Goal: Information Seeking & Learning: Check status

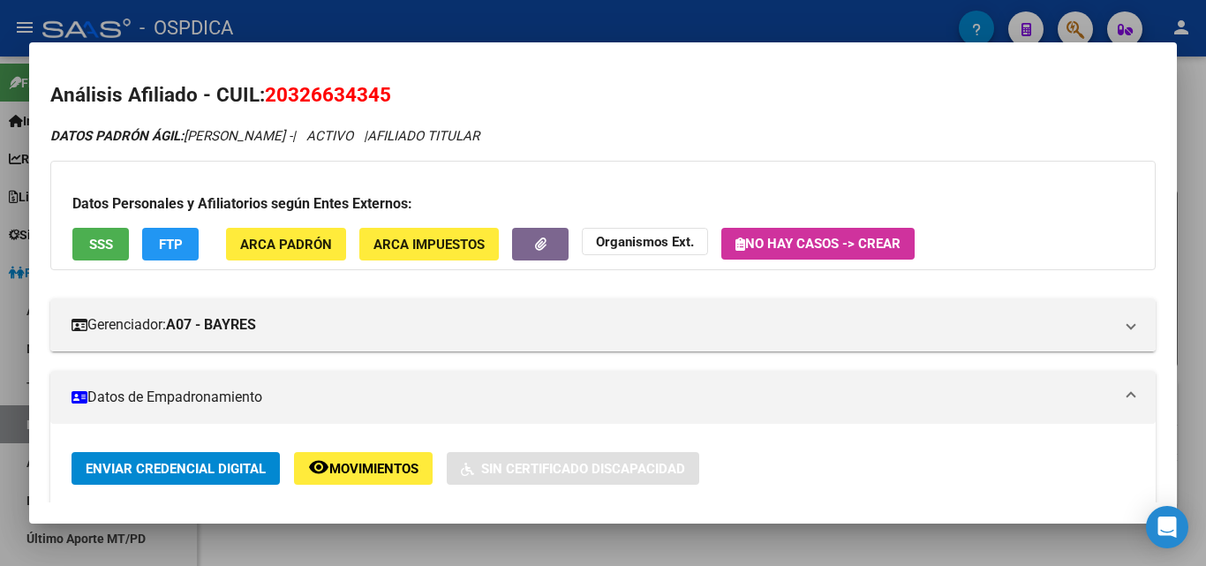
scroll to position [470, 0]
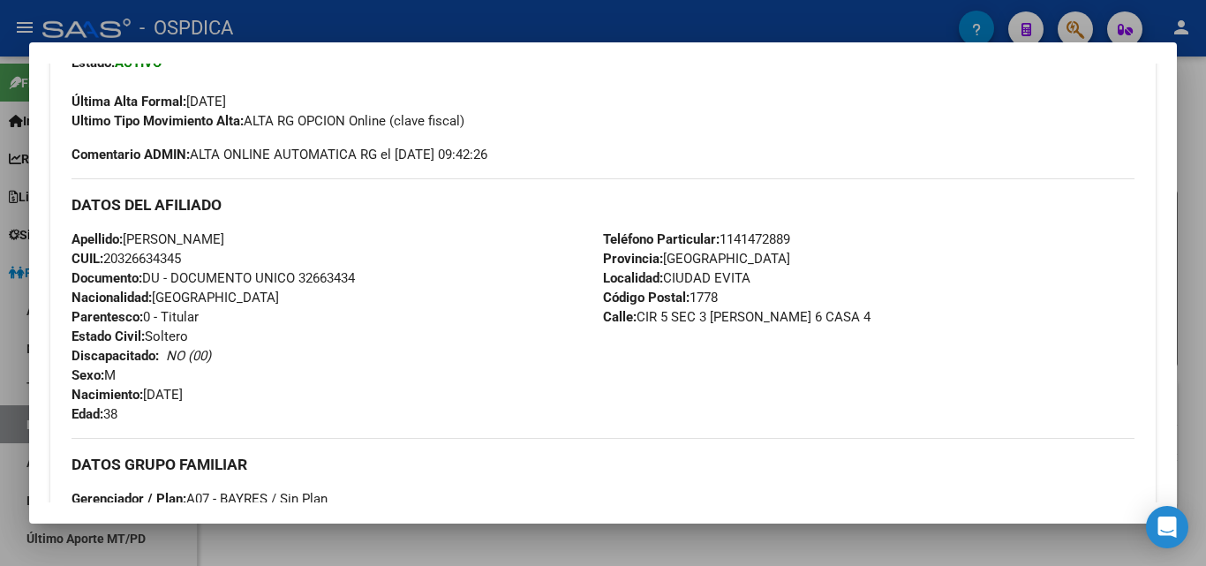
click at [697, 26] on div at bounding box center [603, 283] width 1206 height 566
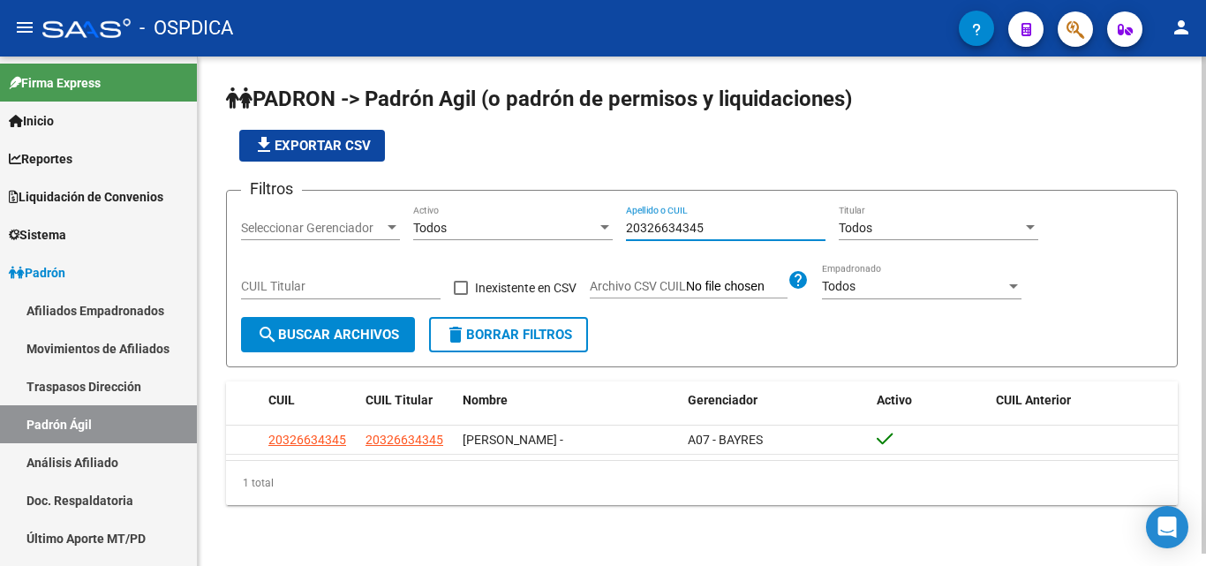
drag, startPoint x: 739, startPoint y: 229, endPoint x: 437, endPoint y: 229, distance: 301.8
click at [433, 229] on div "Filtros Seleccionar Gerenciador Seleccionar Gerenciador Todos Activo 2032663434…" at bounding box center [701, 261] width 921 height 112
paste input "53952472"
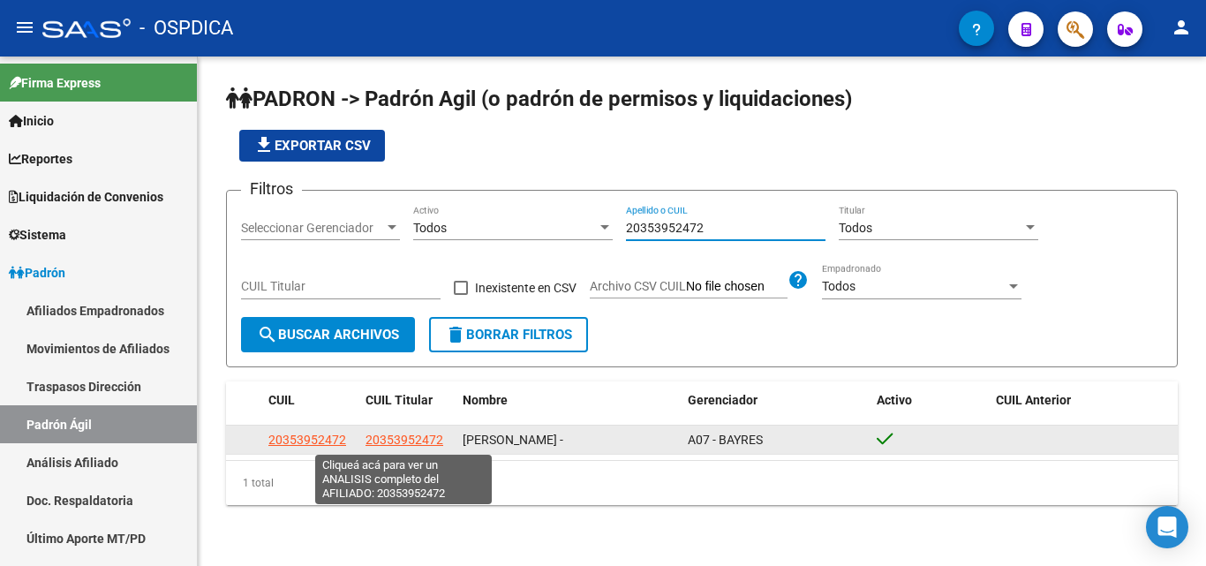
type input "20353952472"
click at [428, 440] on span "20353952472" at bounding box center [404, 439] width 78 height 14
type textarea "20353952472"
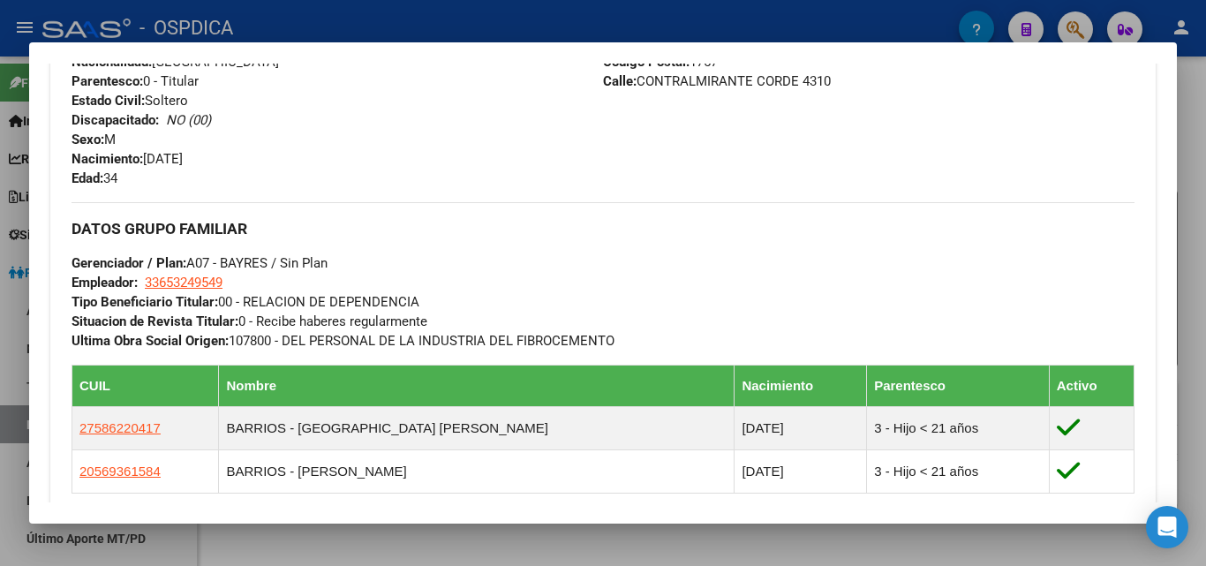
scroll to position [823, 0]
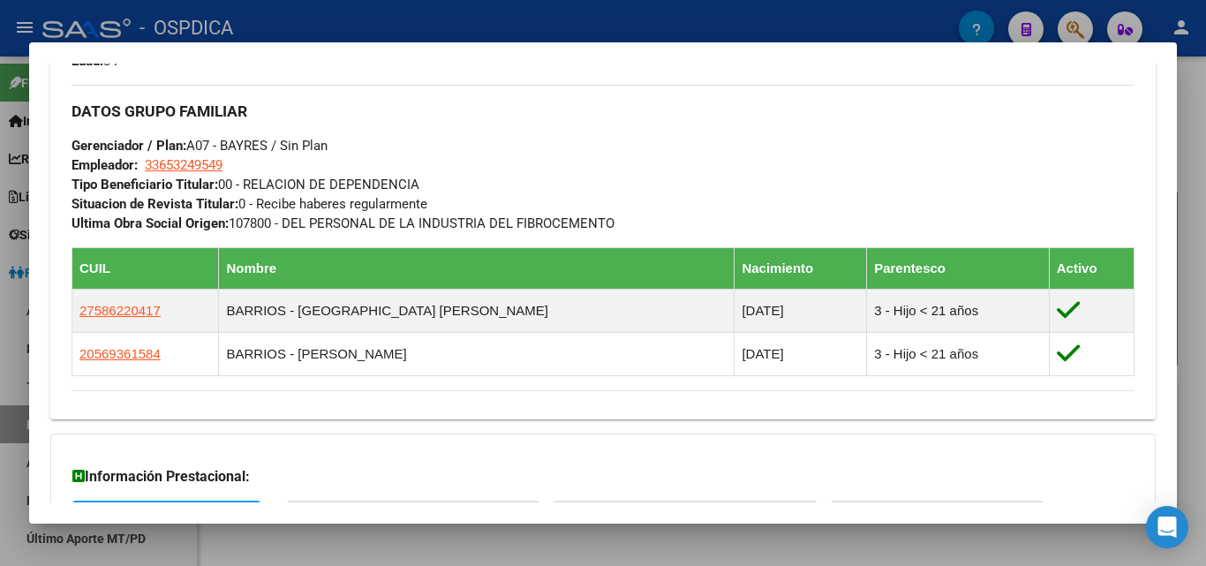
click at [769, 27] on div at bounding box center [603, 283] width 1206 height 566
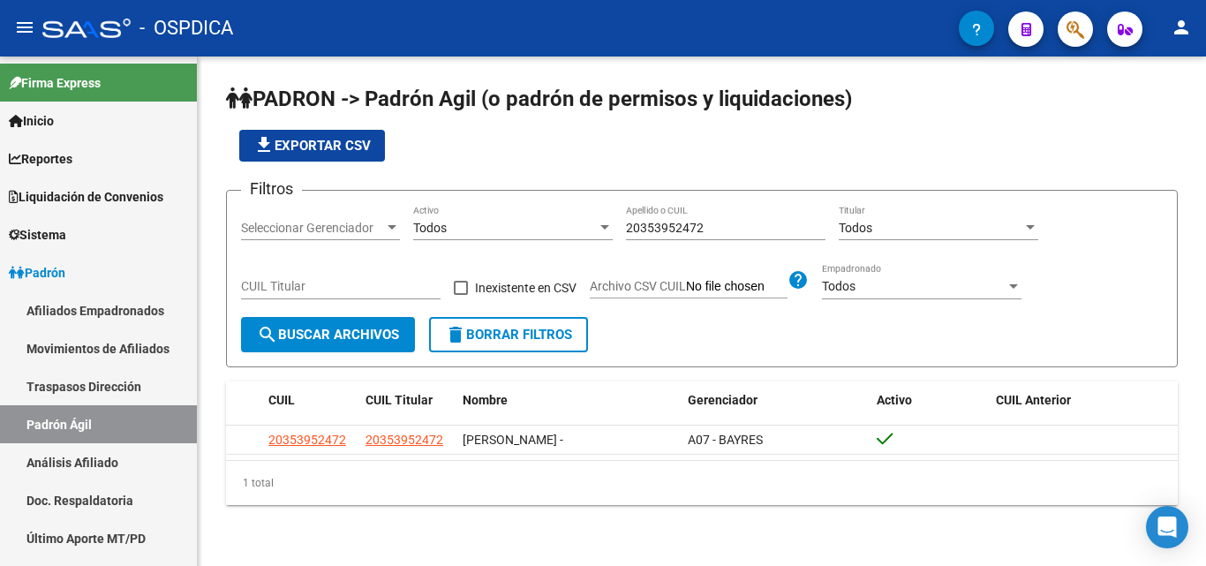
drag, startPoint x: 752, startPoint y: 236, endPoint x: 622, endPoint y: 234, distance: 129.7
click at [622, 234] on div "Filtros Seleccionar Gerenciador Seleccionar Gerenciador Todos Activo 2035395247…" at bounding box center [701, 261] width 921 height 112
click at [753, 221] on input "20353952472" at bounding box center [725, 228] width 199 height 15
click at [761, 214] on div "20353952472 Apellido o CUIL" at bounding box center [725, 222] width 199 height 35
click at [771, 224] on input "20353952472" at bounding box center [725, 228] width 199 height 15
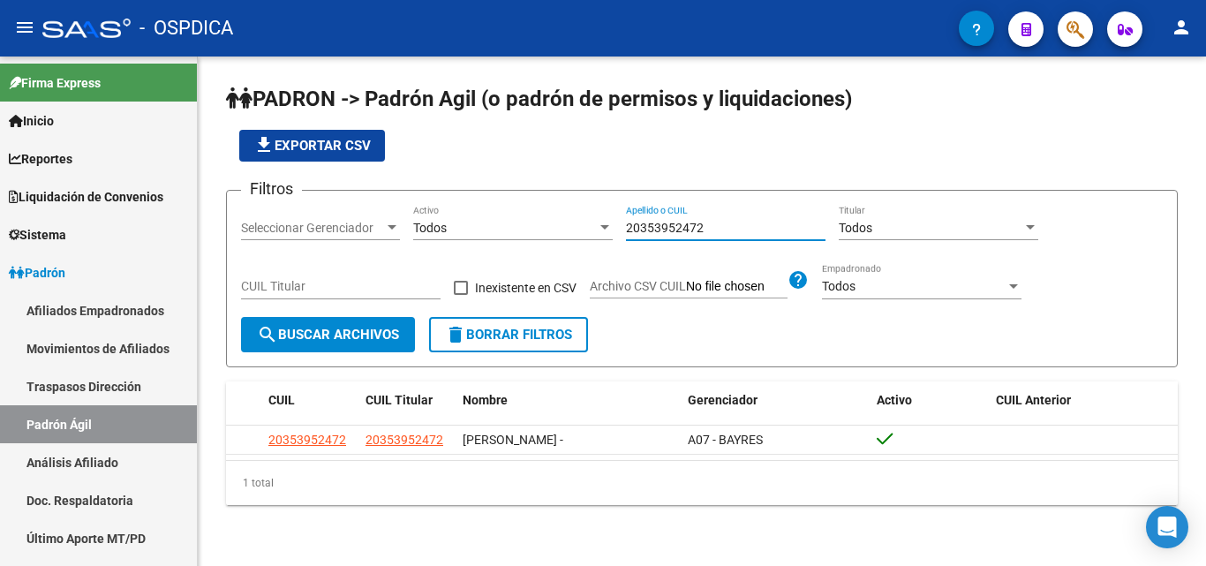
drag, startPoint x: 771, startPoint y: 225, endPoint x: 574, endPoint y: 227, distance: 197.7
click at [574, 227] on div "Filtros Seleccionar Gerenciador Seleccionar Gerenciador Todos Activo 2035395247…" at bounding box center [701, 261] width 921 height 112
paste input "27236655"
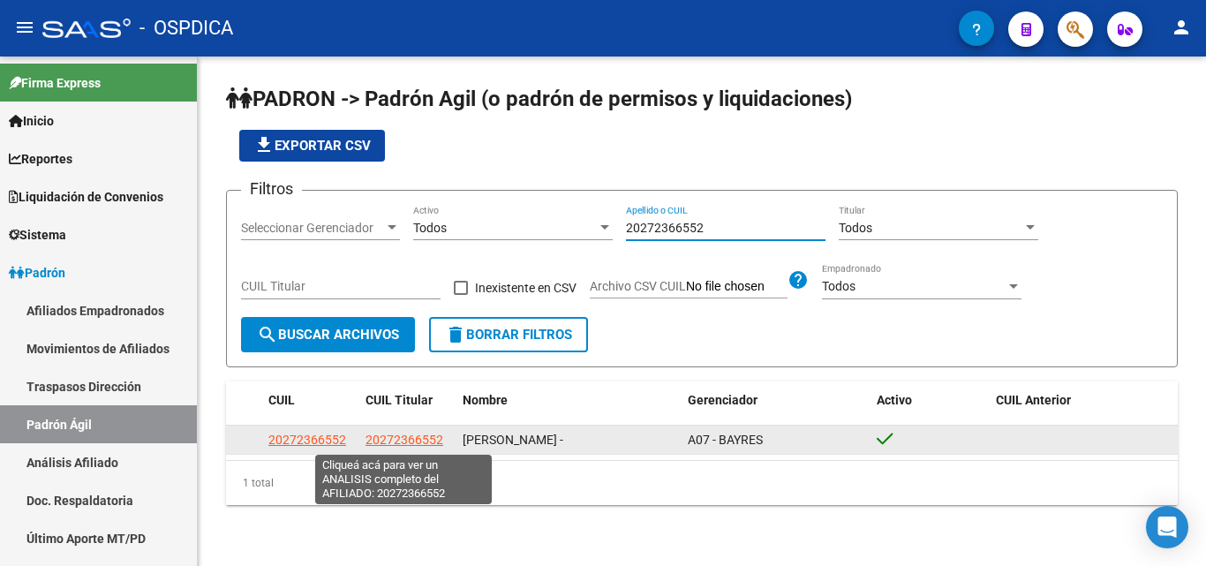
type input "20272366552"
click at [397, 443] on span "20272366552" at bounding box center [404, 439] width 78 height 14
type textarea "20272366552"
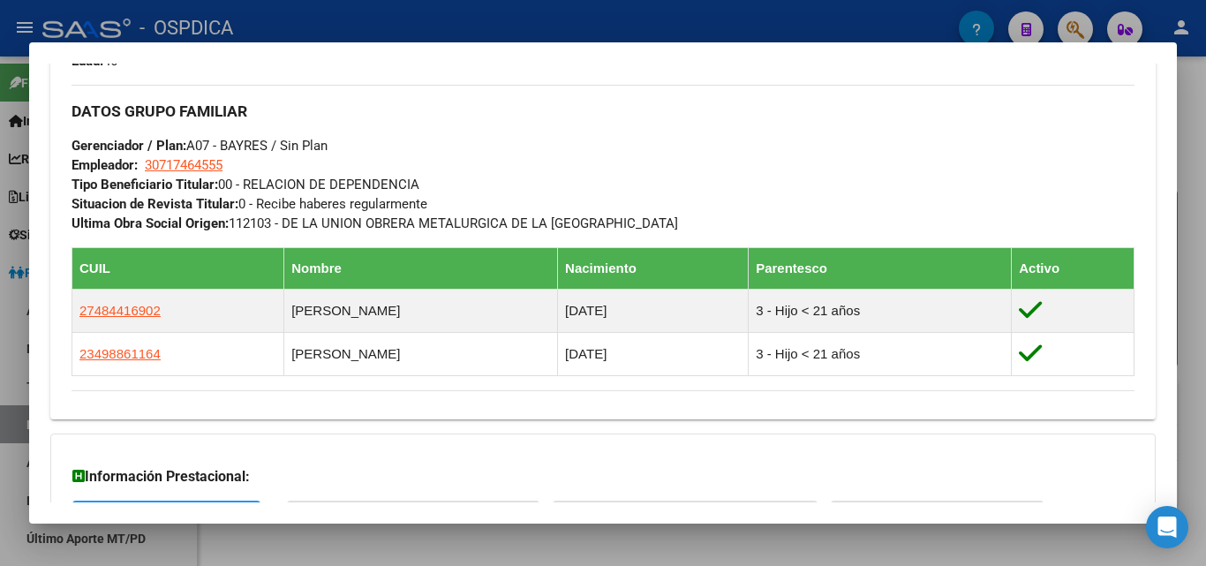
click at [653, 25] on div at bounding box center [603, 283] width 1206 height 566
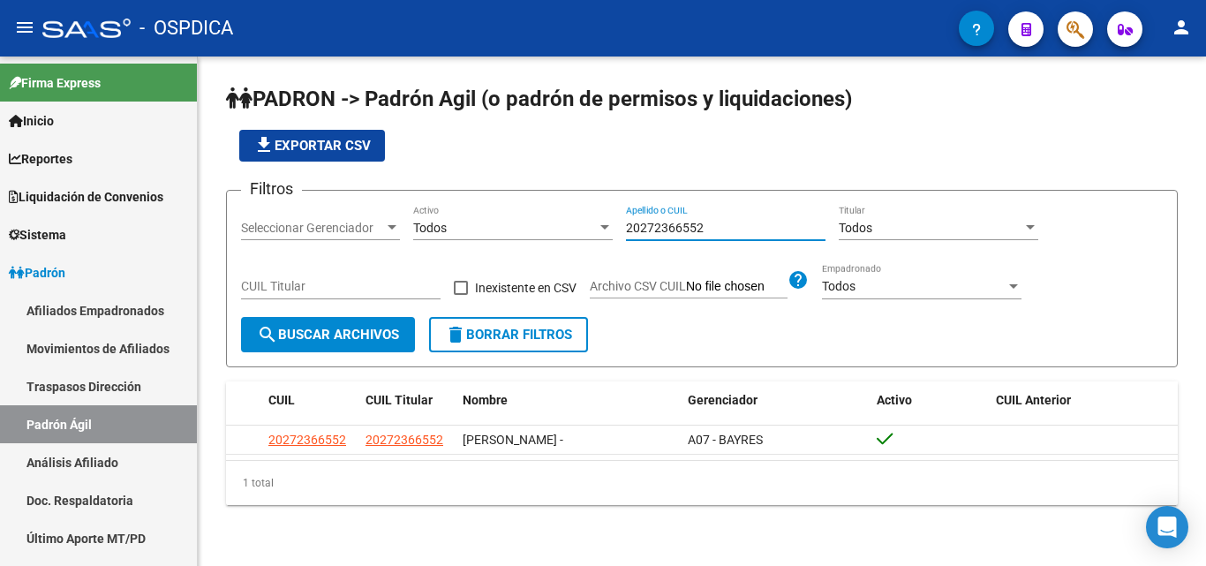
drag, startPoint x: 730, startPoint y: 231, endPoint x: 434, endPoint y: 229, distance: 295.7
click at [431, 229] on div "Filtros Seleccionar Gerenciador Seleccionar Gerenciador Todos Activo 2027236655…" at bounding box center [701, 261] width 921 height 112
paste input "417140523"
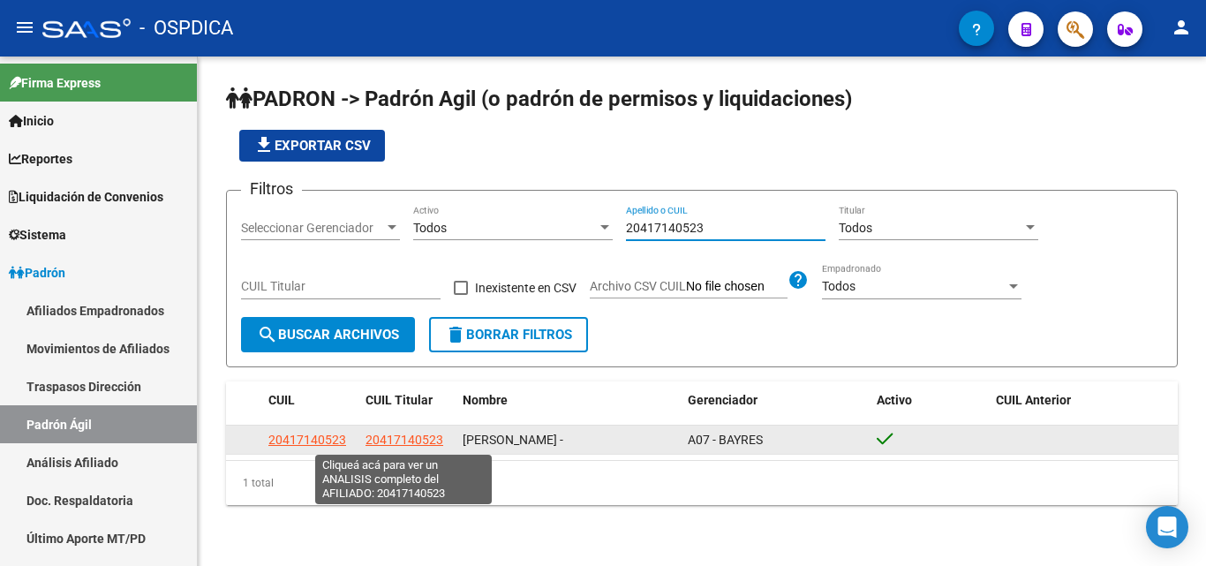
type input "20417140523"
click at [392, 435] on span "20417140523" at bounding box center [404, 439] width 78 height 14
type textarea "20417140523"
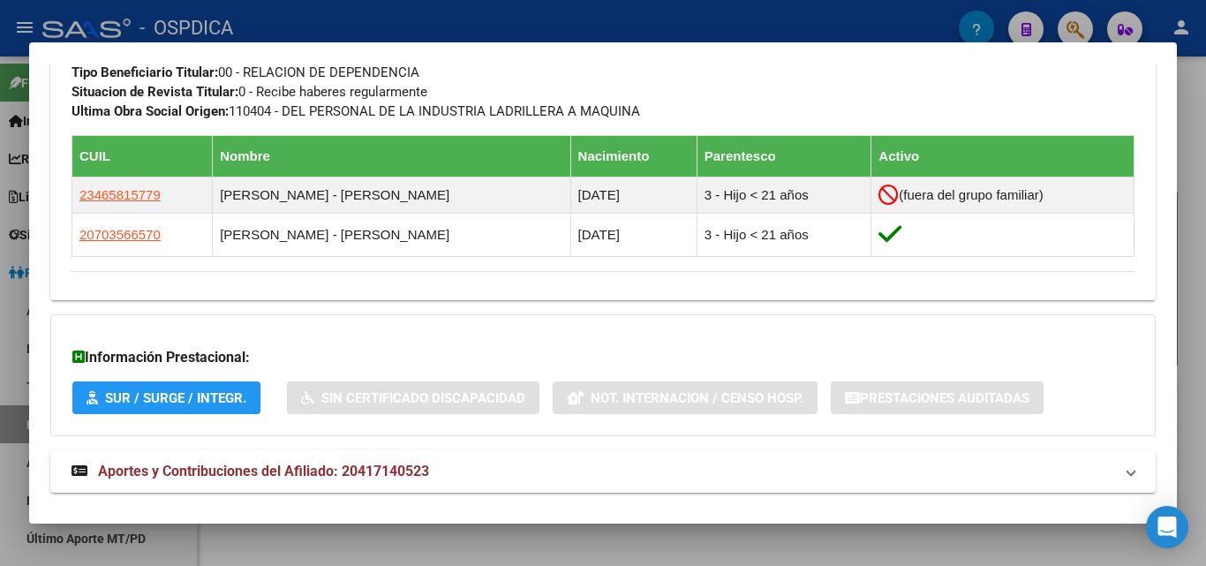
scroll to position [942, 0]
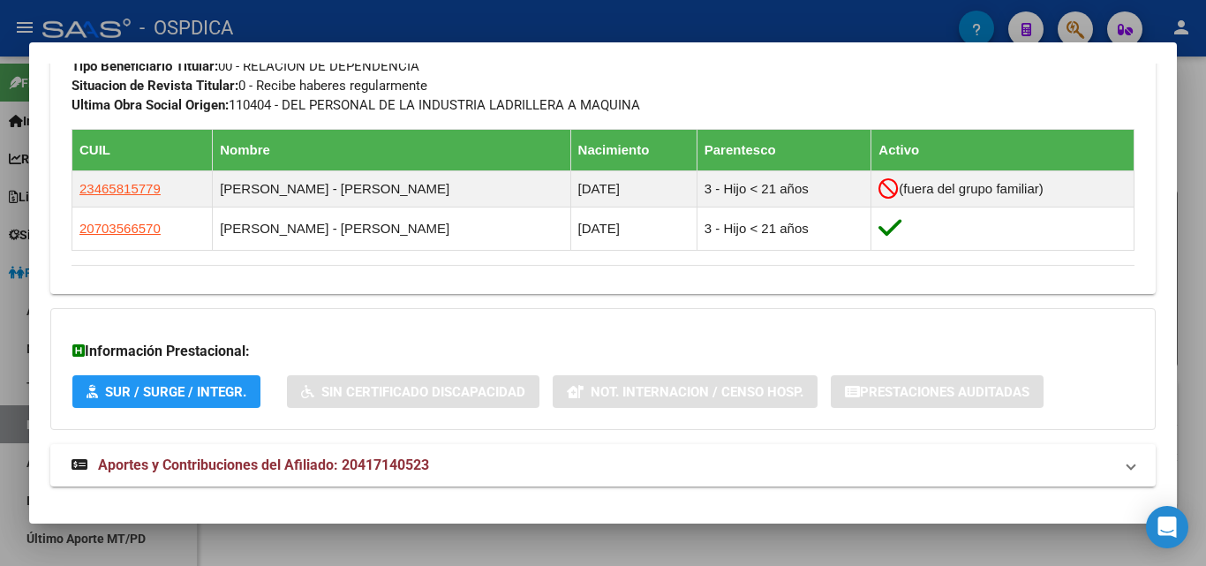
click at [635, 20] on div at bounding box center [603, 283] width 1206 height 566
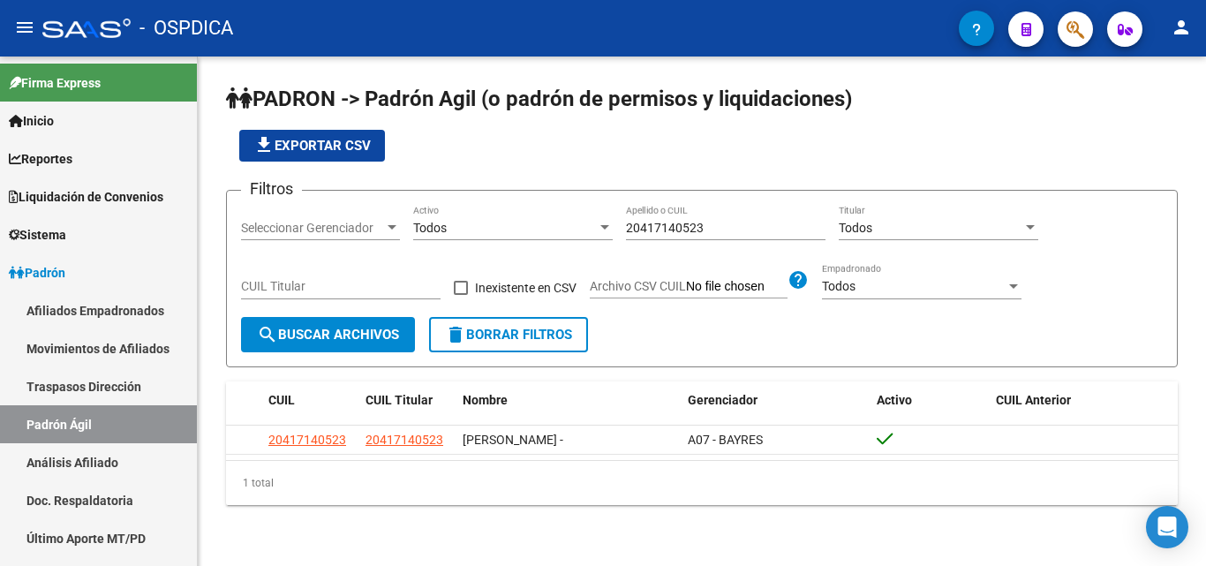
drag, startPoint x: 712, startPoint y: 218, endPoint x: 538, endPoint y: 233, distance: 174.5
click at [538, 233] on div "Filtros Seleccionar Gerenciador Seleccionar Gerenciador Todos Activo 2041714052…" at bounding box center [701, 261] width 921 height 112
click at [746, 251] on div "20417140523 Apellido o CUIL" at bounding box center [725, 230] width 199 height 50
drag, startPoint x: 735, startPoint y: 234, endPoint x: 577, endPoint y: 235, distance: 158.0
click at [577, 235] on div "Filtros Seleccionar Gerenciador Seleccionar Gerenciador Todos Activo 2041714052…" at bounding box center [701, 261] width 921 height 112
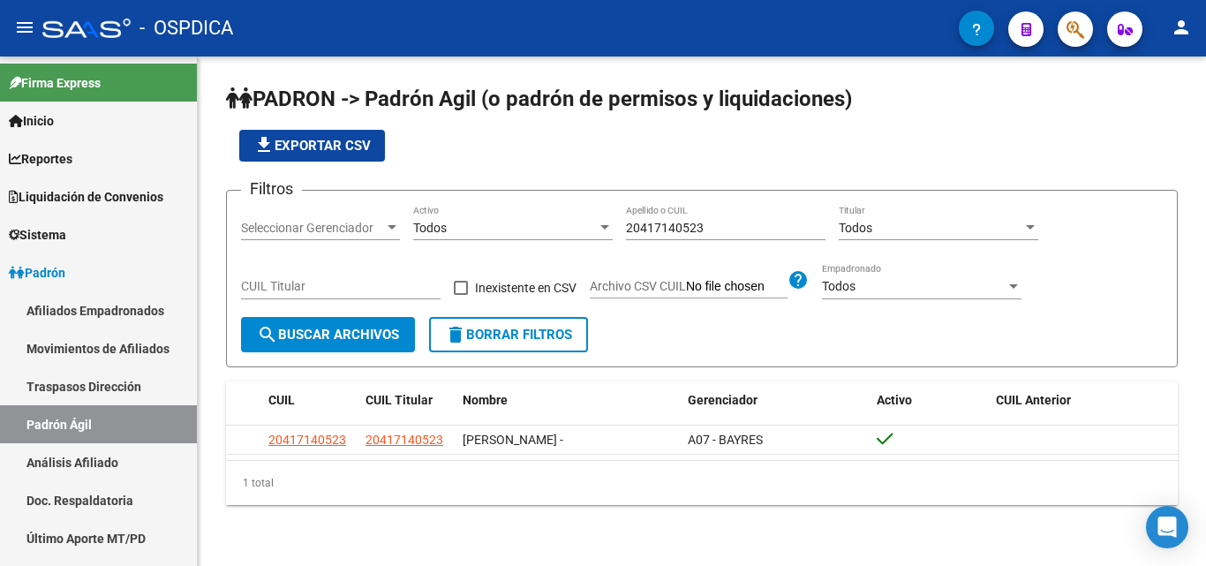
click at [746, 210] on div "20417140523 Apellido o CUIL" at bounding box center [725, 222] width 199 height 35
drag, startPoint x: 739, startPoint y: 224, endPoint x: 621, endPoint y: 226, distance: 117.4
click at [621, 226] on div "Filtros Seleccionar Gerenciador Seleccionar Gerenciador Todos Activo 2041714052…" at bounding box center [701, 261] width 921 height 112
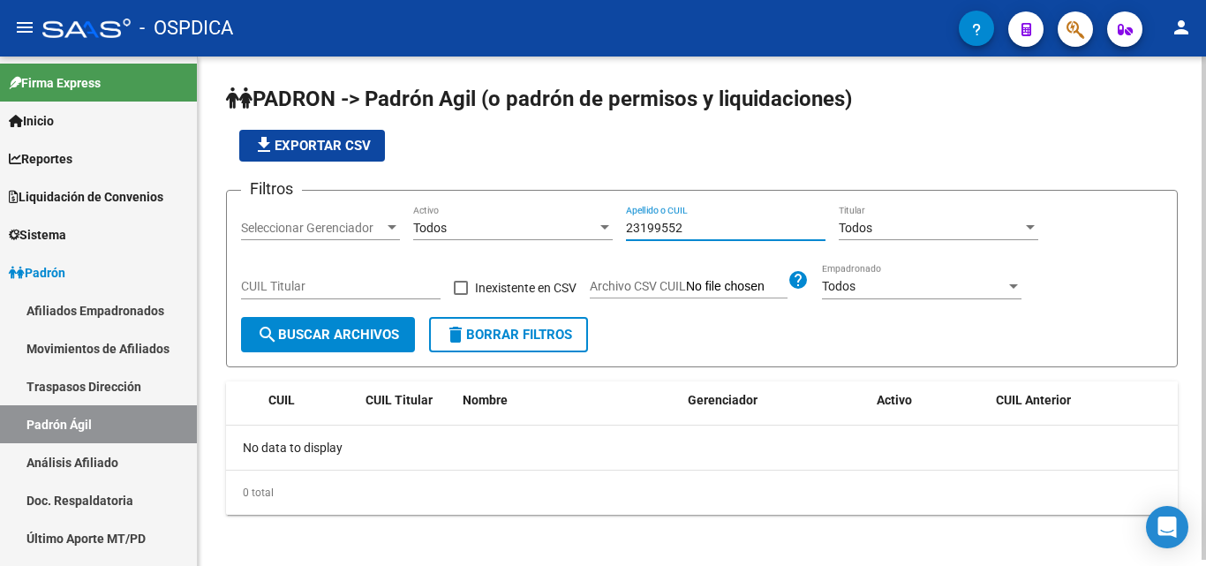
drag, startPoint x: 706, startPoint y: 230, endPoint x: 574, endPoint y: 222, distance: 132.7
click at [574, 222] on div "Filtros Seleccionar Gerenciador Seleccionar Gerenciador Todos Activo 23199552 A…" at bounding box center [701, 261] width 921 height 112
drag, startPoint x: 701, startPoint y: 217, endPoint x: 452, endPoint y: 205, distance: 249.2
click at [452, 205] on div "Filtros Seleccionar Gerenciador Seleccionar Gerenciador Todos Activo 23199552 A…" at bounding box center [701, 261] width 921 height 112
click at [704, 222] on input "23199552" at bounding box center [725, 228] width 199 height 15
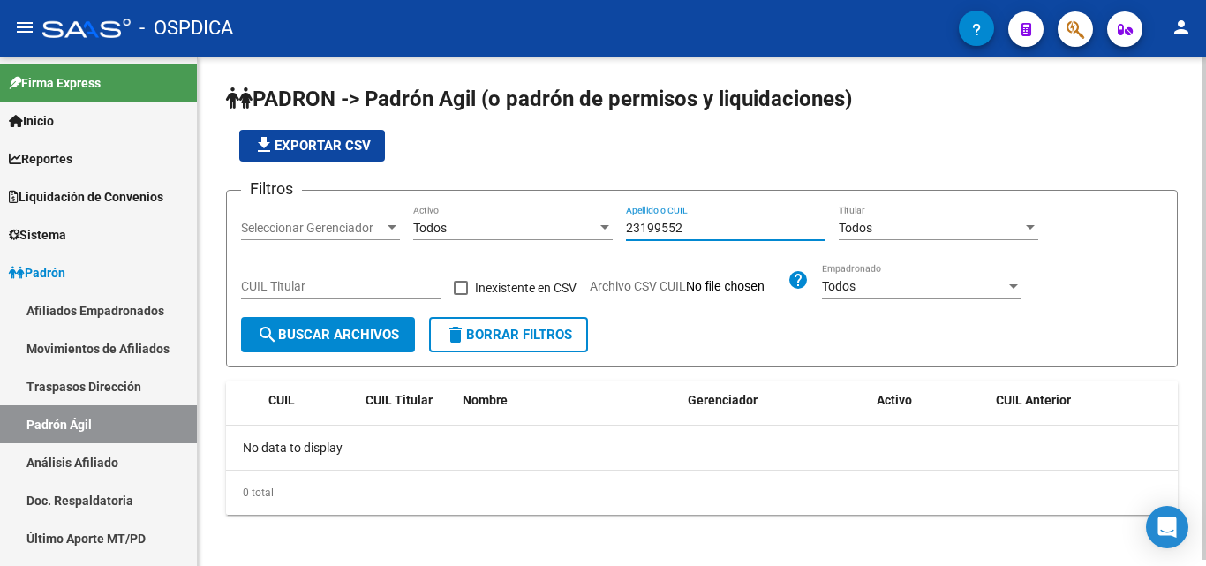
drag, startPoint x: 704, startPoint y: 224, endPoint x: 540, endPoint y: 196, distance: 166.6
click at [540, 196] on form "Filtros Seleccionar Gerenciador Seleccionar Gerenciador Todos Activo 23199552 A…" at bounding box center [701, 278] width 951 height 177
click at [703, 229] on input "20231995529" at bounding box center [725, 228] width 199 height 15
type input "20231995529"
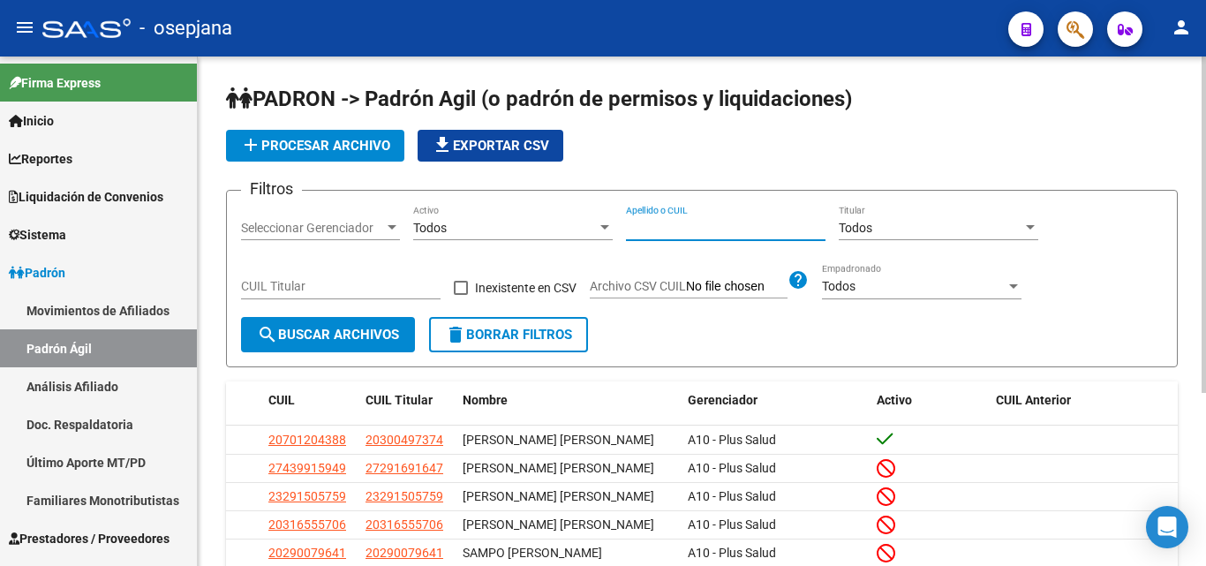
click at [695, 222] on input "Apellido o CUIL" at bounding box center [725, 228] width 199 height 15
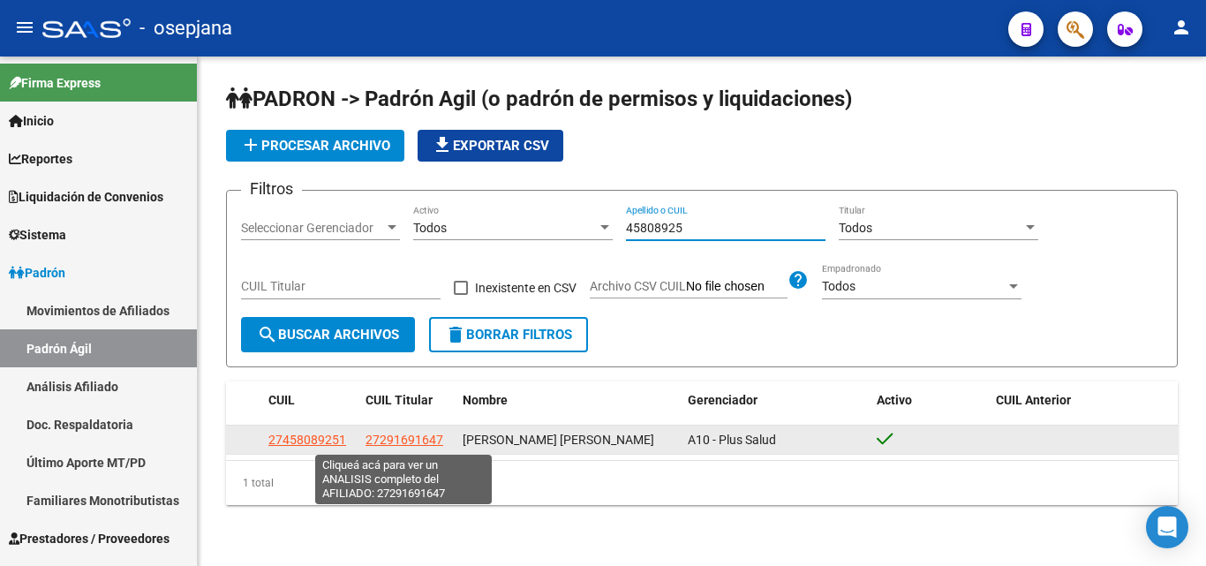
type input "45808925"
click at [410, 438] on span "27291691647" at bounding box center [404, 439] width 78 height 14
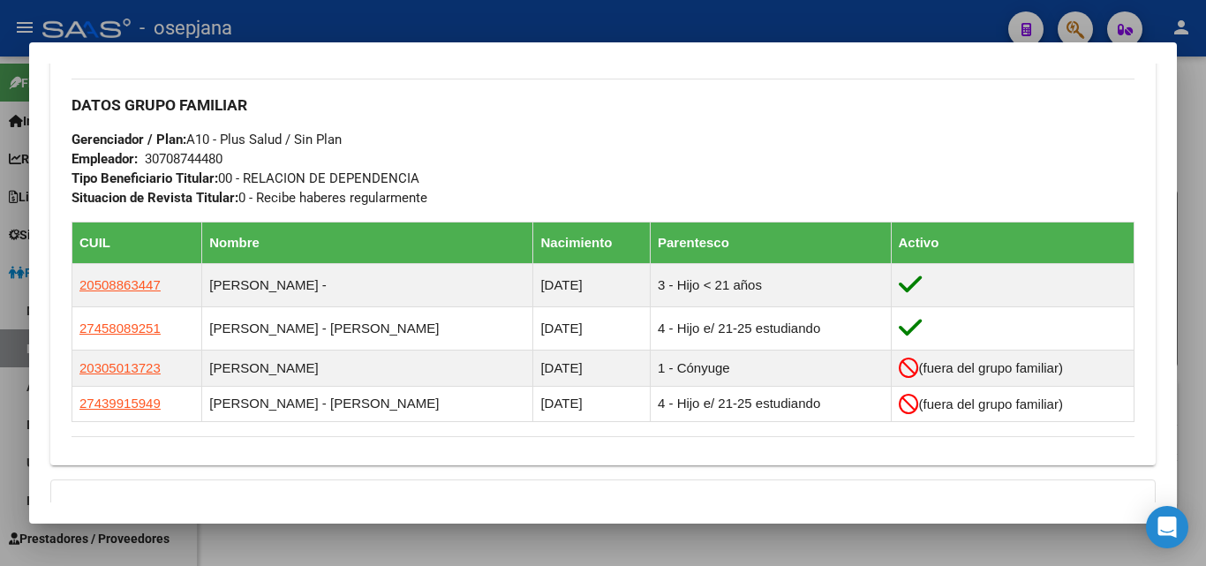
scroll to position [942, 0]
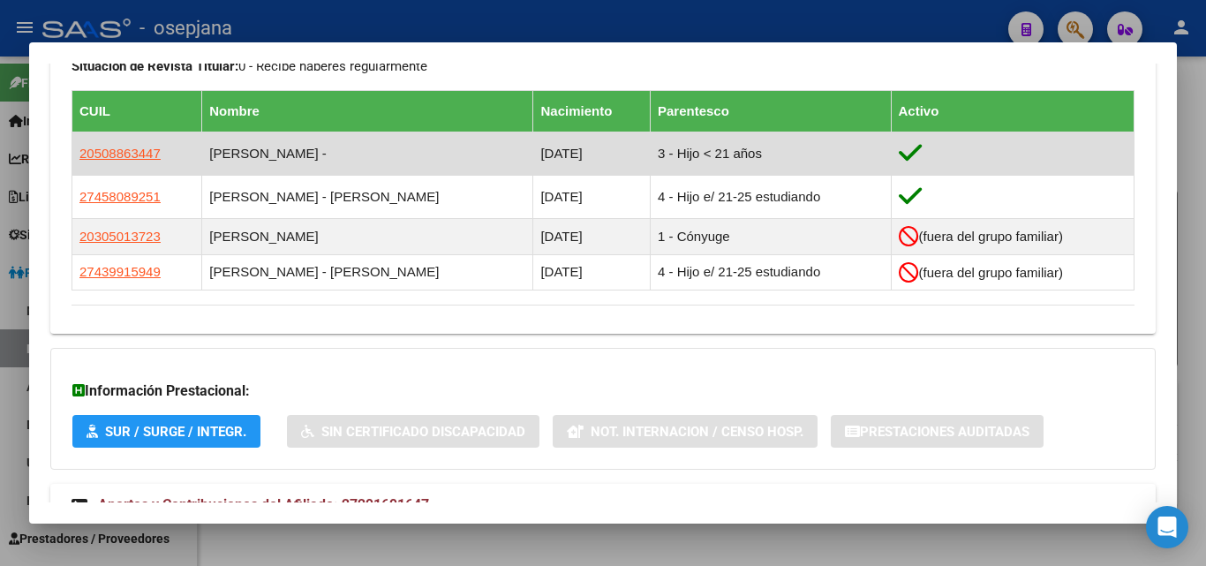
drag, startPoint x: 362, startPoint y: 199, endPoint x: 785, endPoint y: 173, distance: 423.5
click at [785, 173] on table "CUIL Nombre Nacimiento Parentesco Activo 20508863447 MOLINA ENZO LIONEL - 22/04…" at bounding box center [602, 189] width 1063 height 199
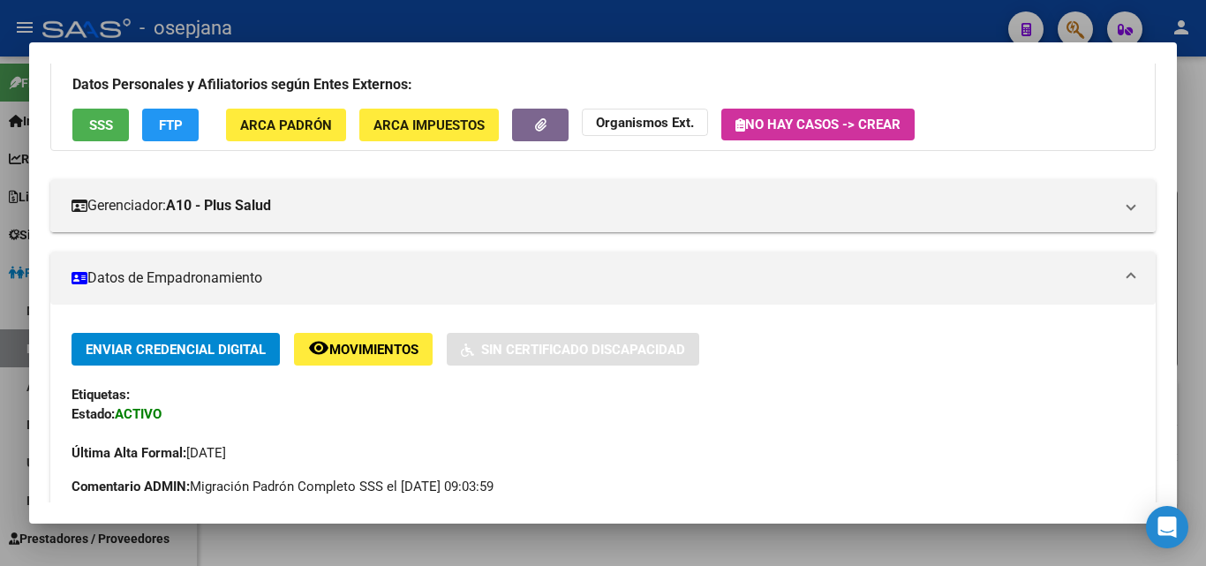
scroll to position [0, 0]
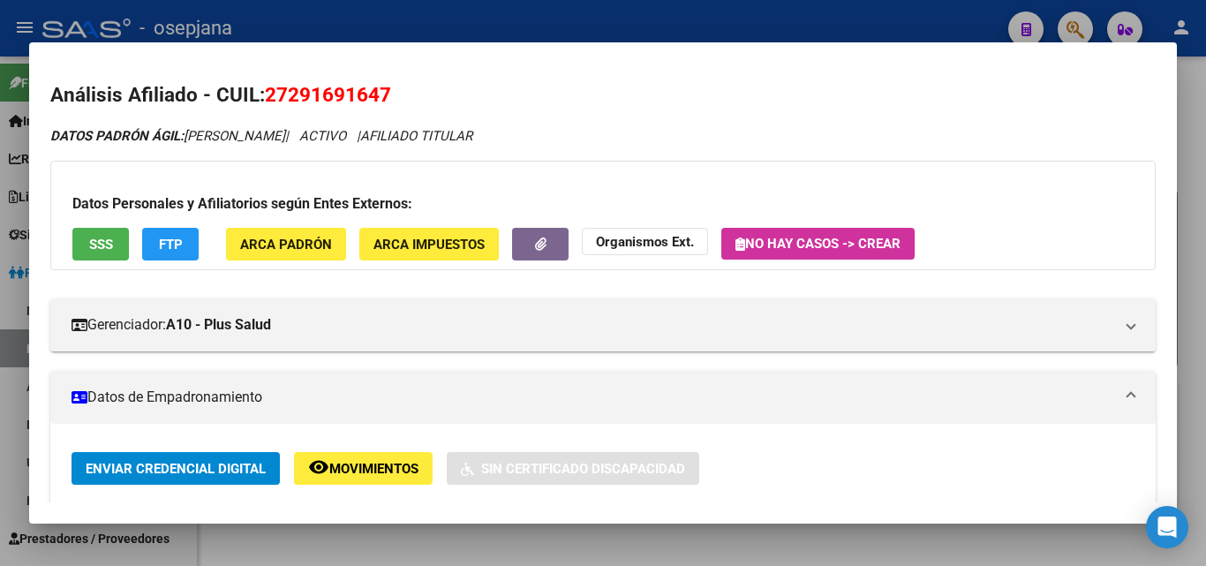
click at [561, 23] on div at bounding box center [603, 283] width 1206 height 566
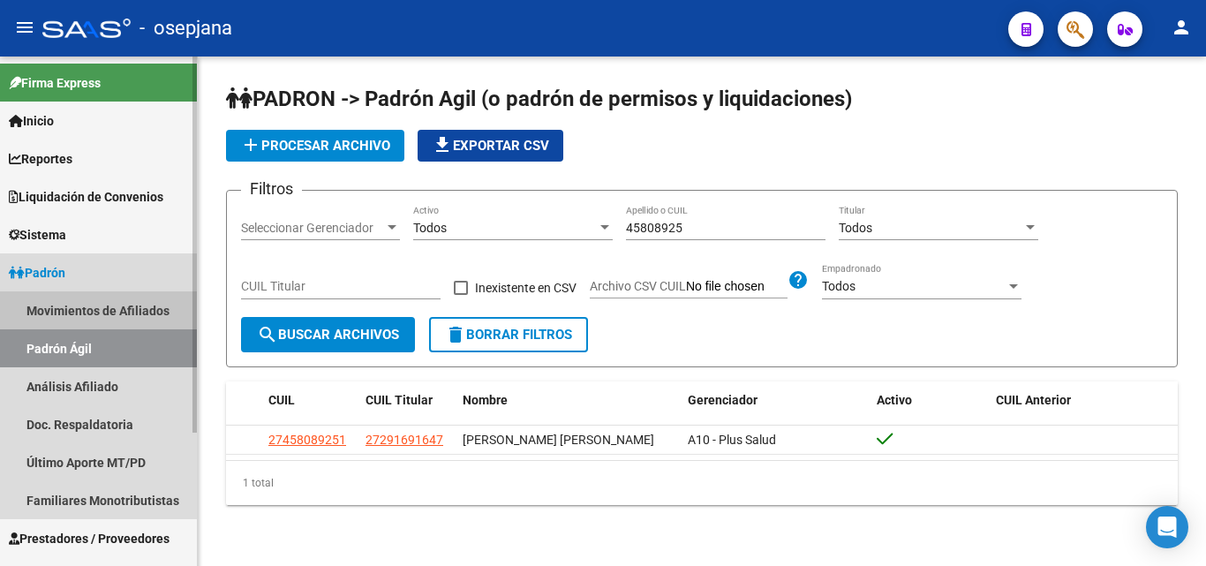
click at [157, 292] on link "Movimientos de Afiliados" at bounding box center [98, 310] width 197 height 38
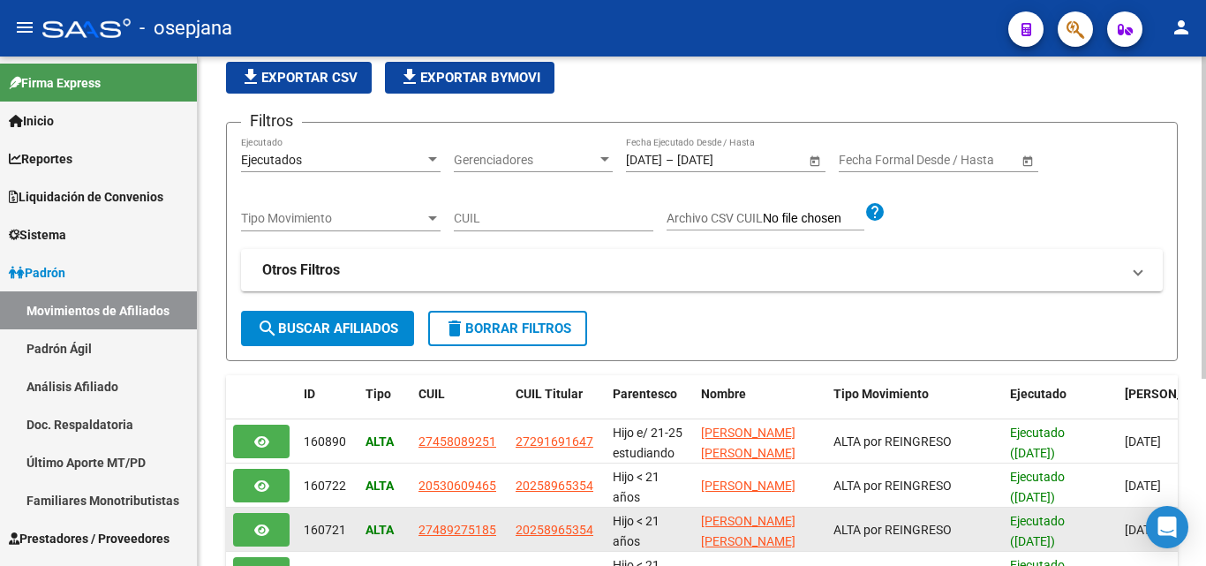
scroll to position [236, 0]
